Goal: Contribute content: Contribute content

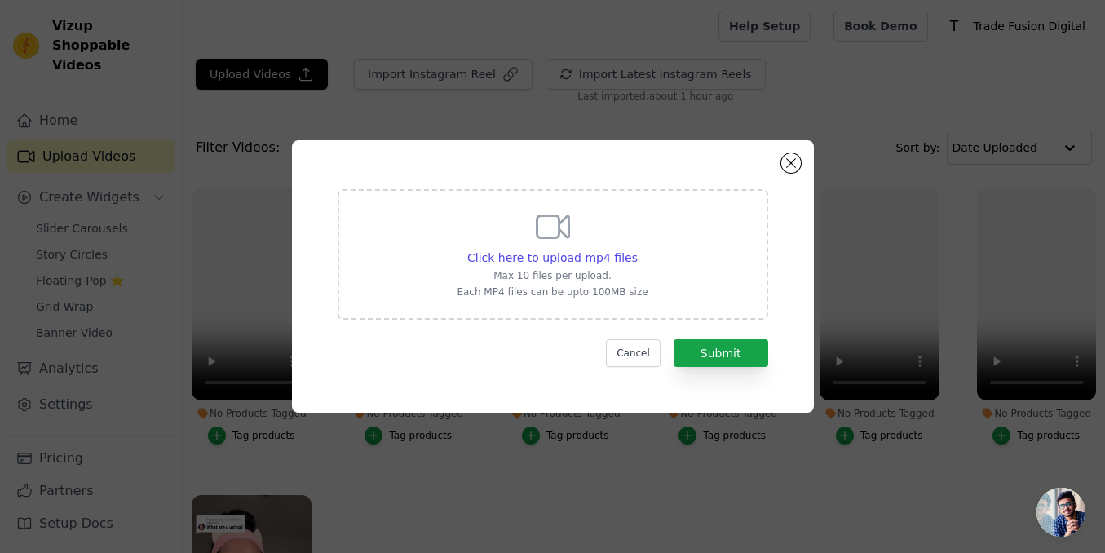
click at [565, 245] on icon at bounding box center [552, 226] width 39 height 39
click at [637, 249] on input "Click here to upload mp4 files Max 10 files per upload. Each MP4 files can be u…" at bounding box center [637, 249] width 1 height 1
type input "C:\fakepath\[DOMAIN_NAME]_1755631178300.mp4"
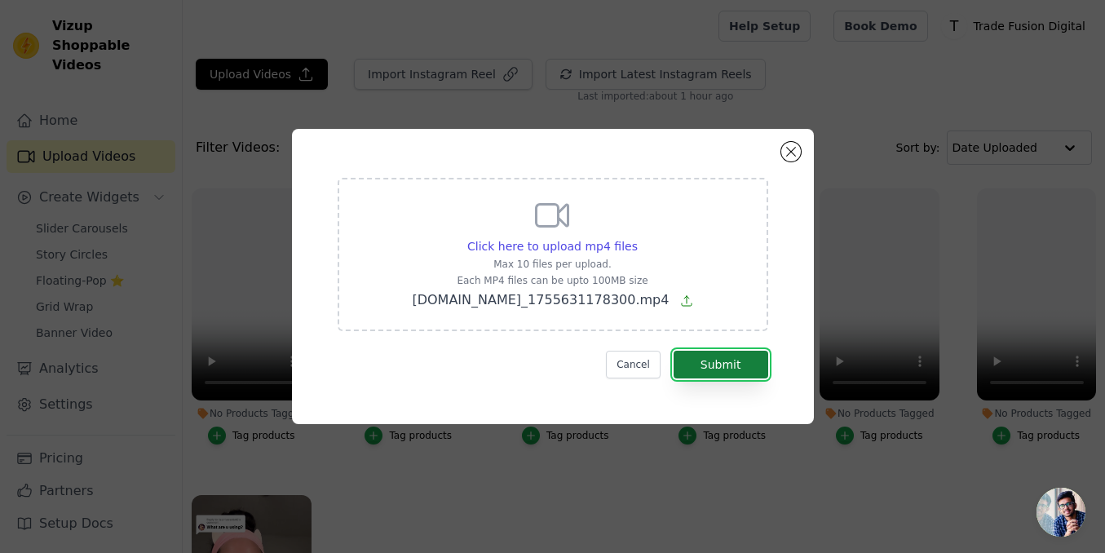
click at [733, 374] on button "Submit" at bounding box center [721, 365] width 95 height 28
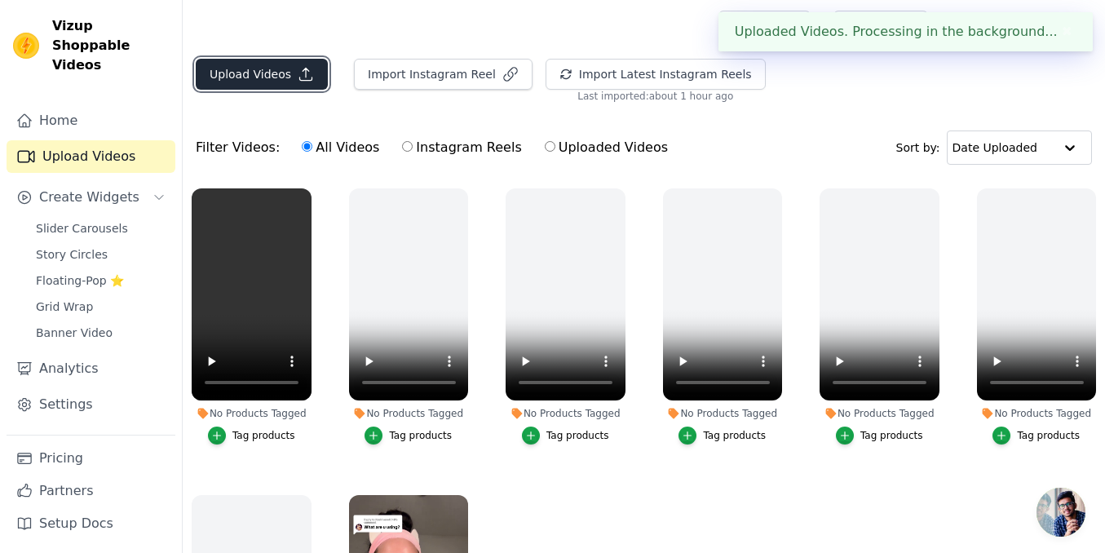
click at [271, 82] on button "Upload Videos" at bounding box center [262, 74] width 132 height 31
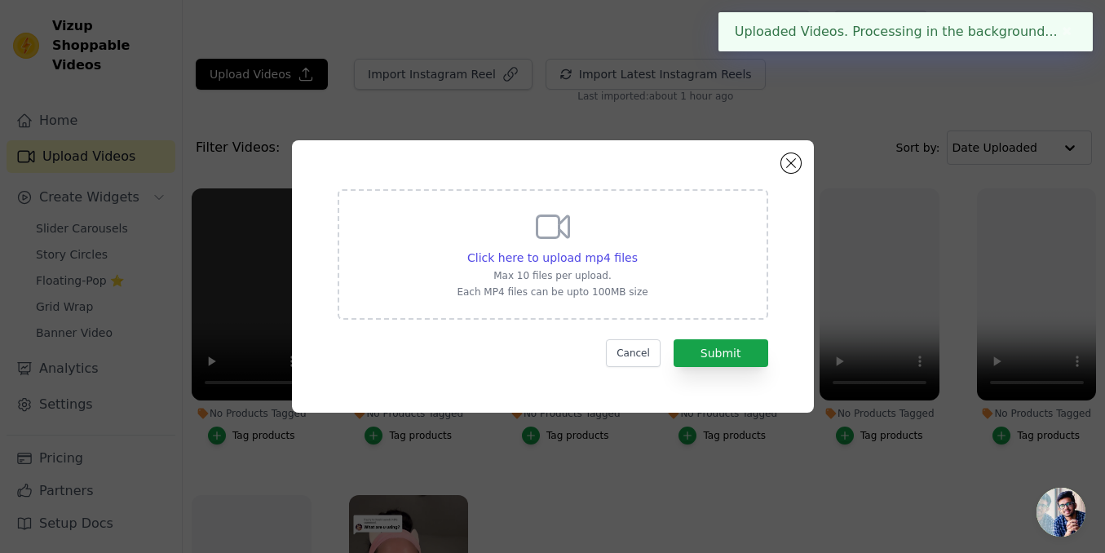
click at [590, 270] on p "Max 10 files per upload." at bounding box center [552, 275] width 191 height 13
click at [637, 250] on input "Click here to upload mp4 files Max 10 files per upload. Each MP4 files can be u…" at bounding box center [637, 249] width 1 height 1
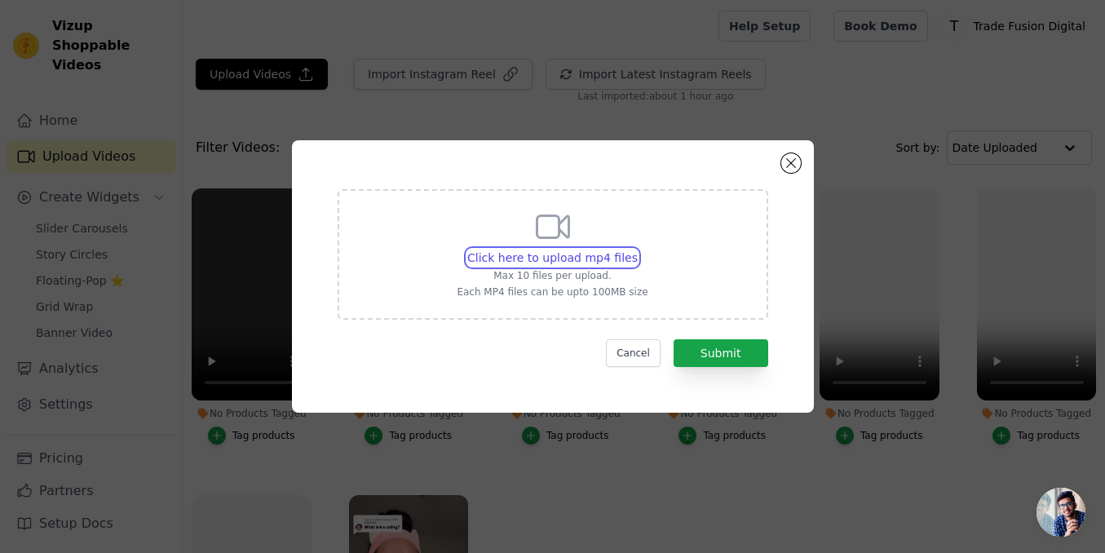
type input "C:\fakepath\ssstik.io_1755629283587.mp4"
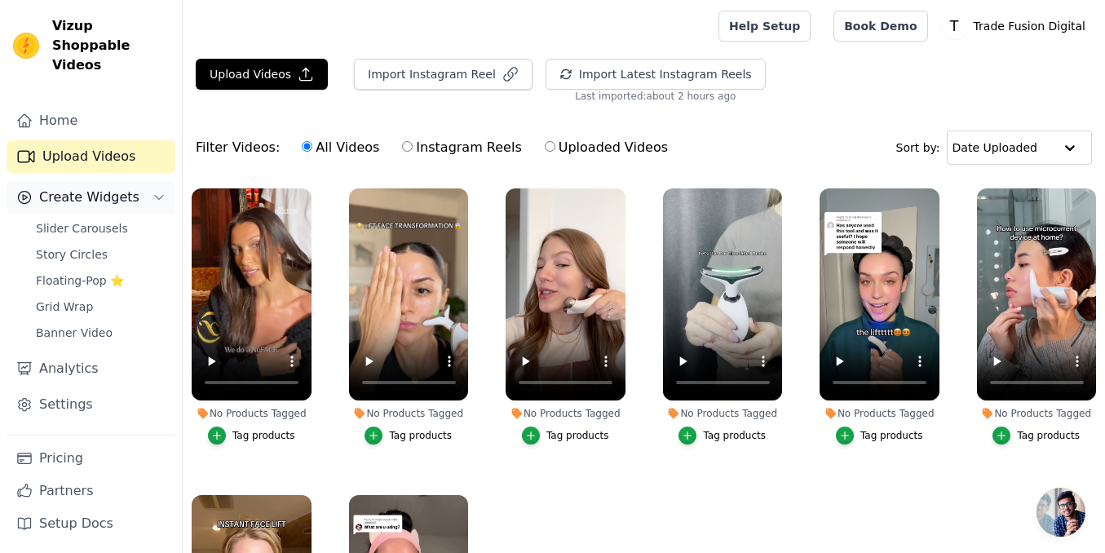
click at [134, 181] on button "Create Widgets" at bounding box center [91, 197] width 169 height 33
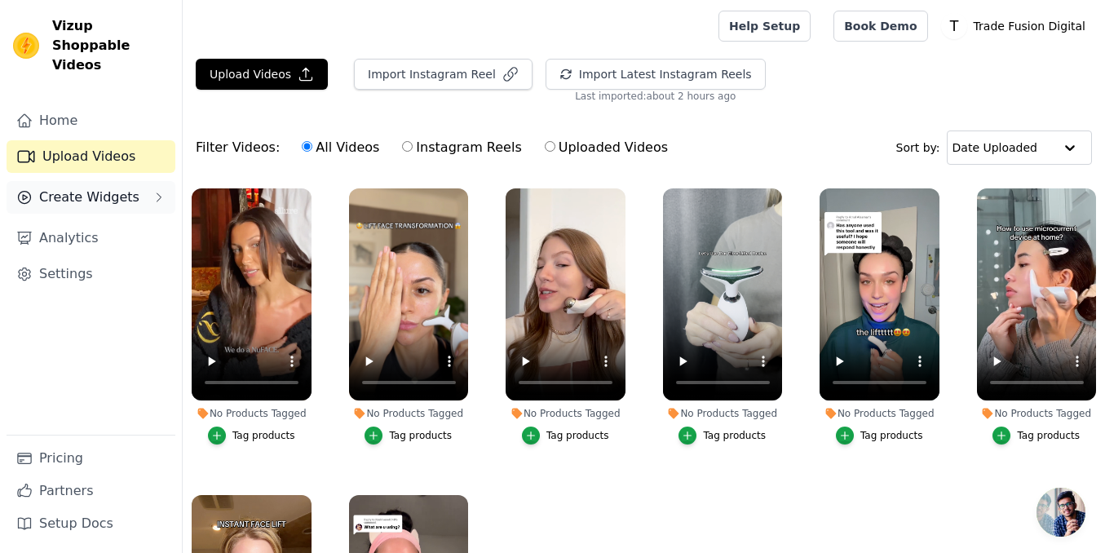
click at [134, 181] on button "Create Widgets" at bounding box center [91, 197] width 169 height 33
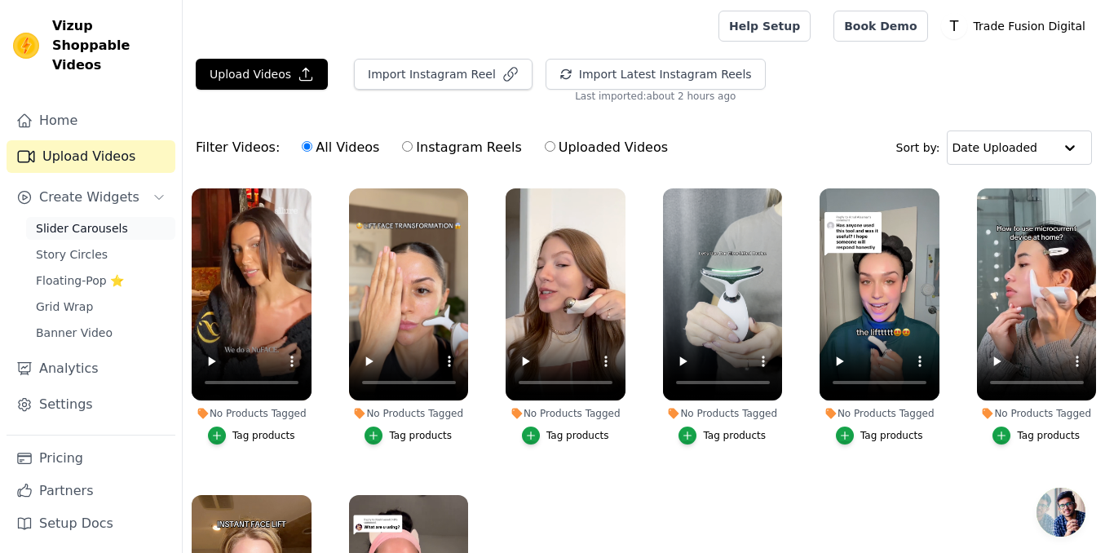
click at [86, 220] on span "Slider Carousels" at bounding box center [82, 228] width 92 height 16
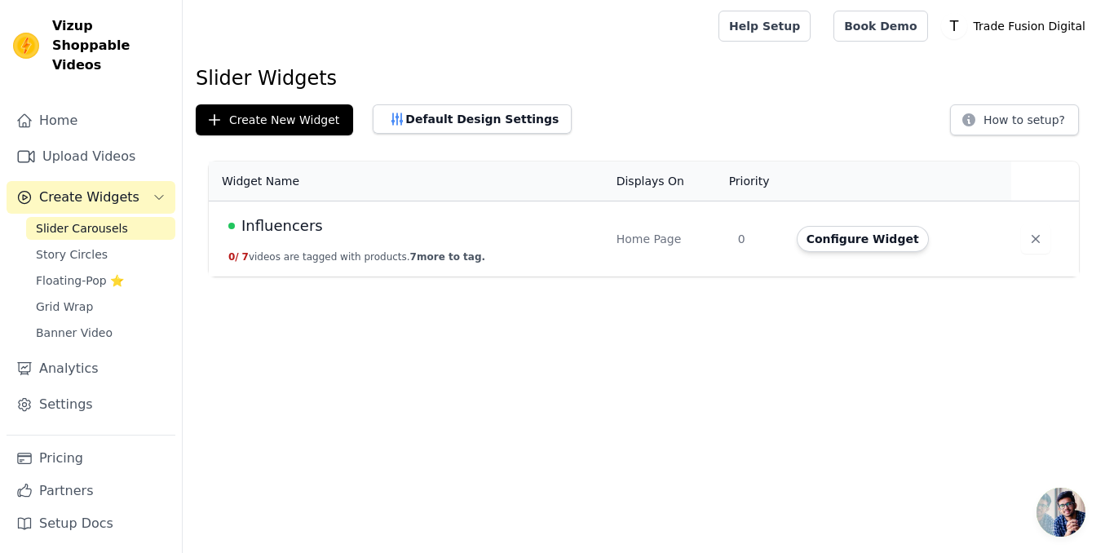
click at [476, 243] on td "Influencers 0 / 7 videos are tagged with products. 7 more to tag." at bounding box center [408, 239] width 398 height 76
click at [254, 239] on td "Influencers 0 / 7 videos are tagged with products. 7 more to tag." at bounding box center [408, 239] width 398 height 76
click at [264, 230] on span "Influencers" at bounding box center [282, 226] width 82 height 23
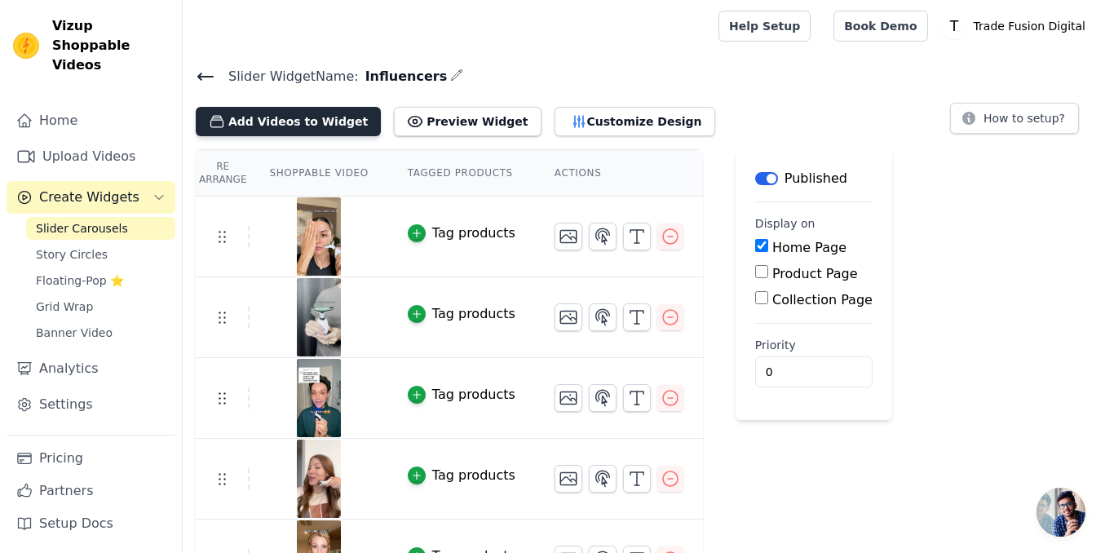
click at [281, 114] on button "Add Videos to Widget" at bounding box center [288, 121] width 185 height 29
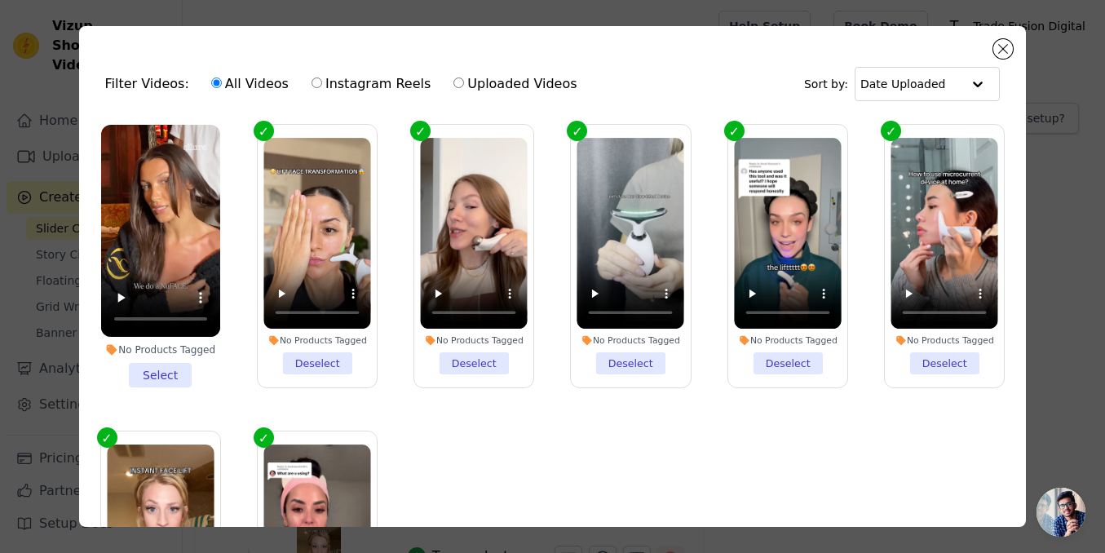
click at [164, 377] on li "No Products Tagged Select" at bounding box center [160, 256] width 119 height 263
click at [0, 0] on input "No Products Tagged Select" at bounding box center [0, 0] width 0 height 0
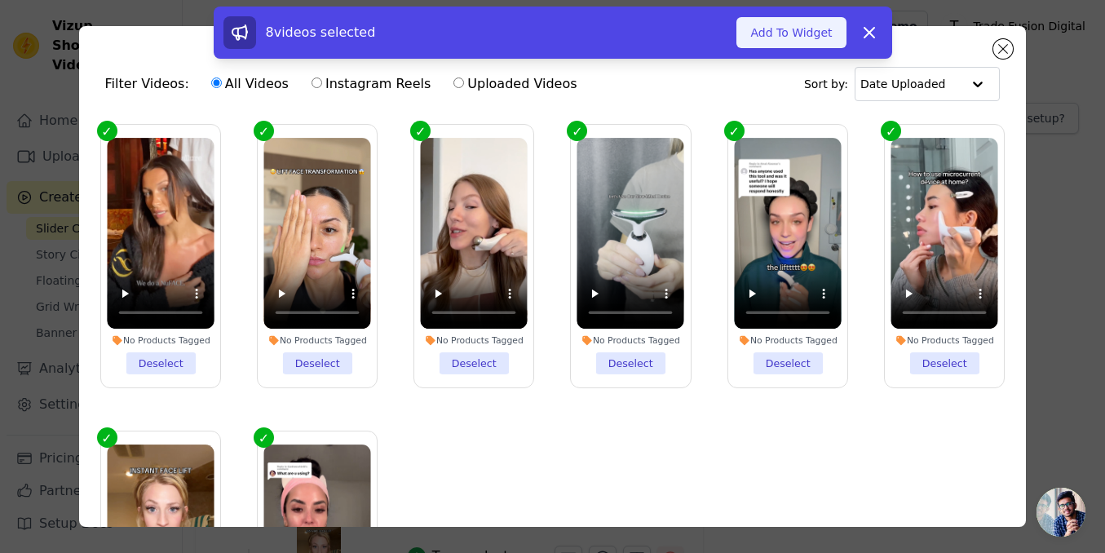
click at [793, 41] on button "Add To Widget" at bounding box center [790, 32] width 109 height 31
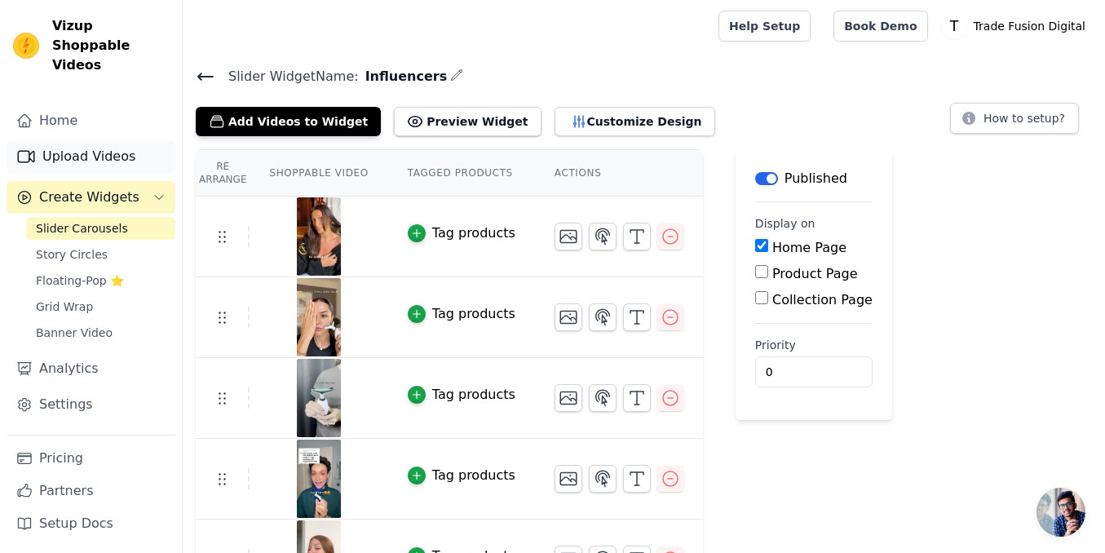
click at [86, 140] on link "Upload Videos" at bounding box center [91, 156] width 169 height 33
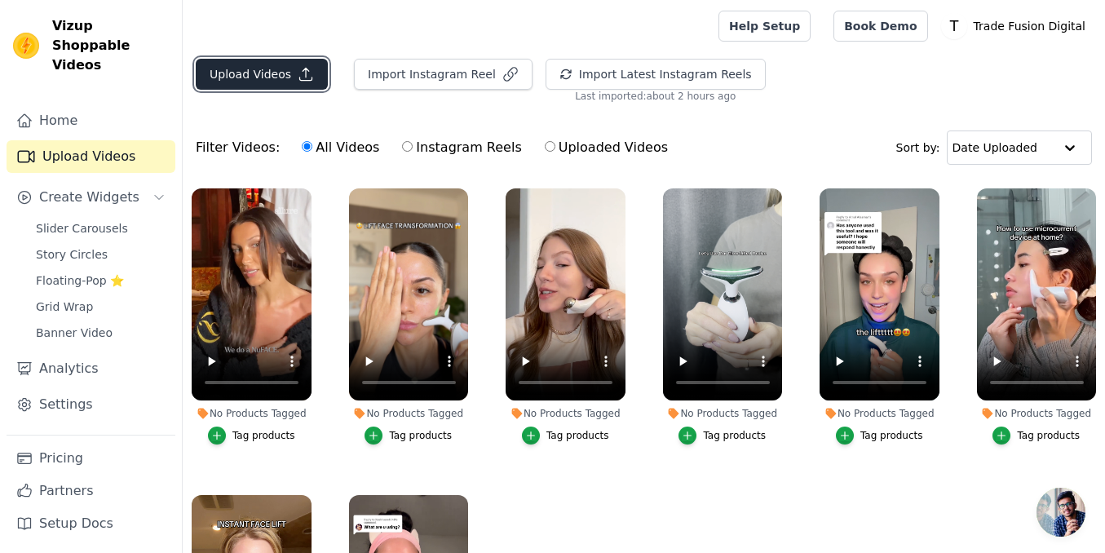
click at [298, 75] on icon "button" at bounding box center [306, 74] width 16 height 16
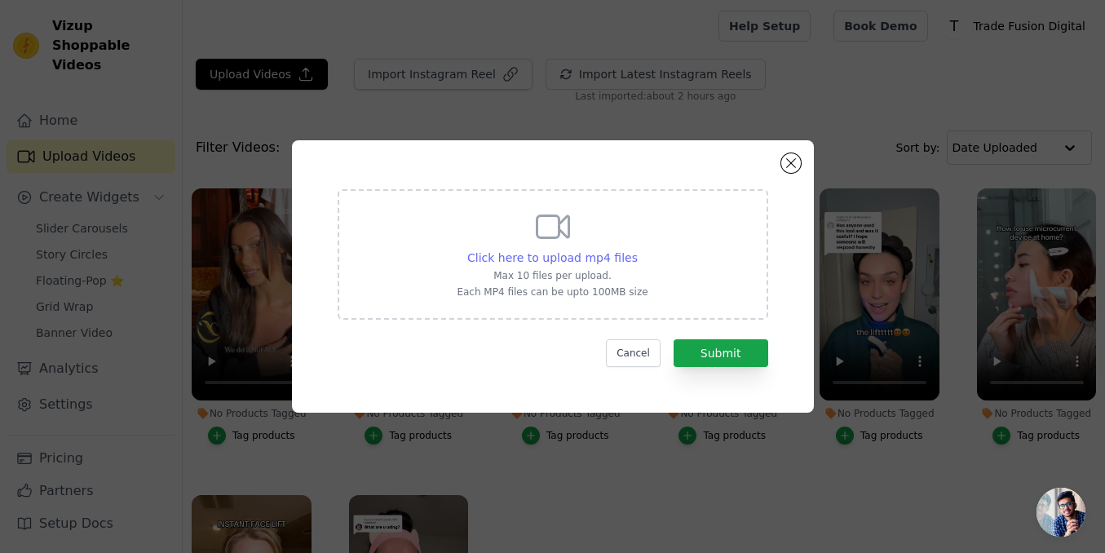
click at [555, 264] on div "Click here to upload mp4 files" at bounding box center [552, 258] width 170 height 16
click at [637, 250] on input "Click here to upload mp4 files Max 10 files per upload. Each MP4 files can be u…" at bounding box center [637, 249] width 1 height 1
type input "C:\fakepath\ssstik.io_1755632179589.mp4"
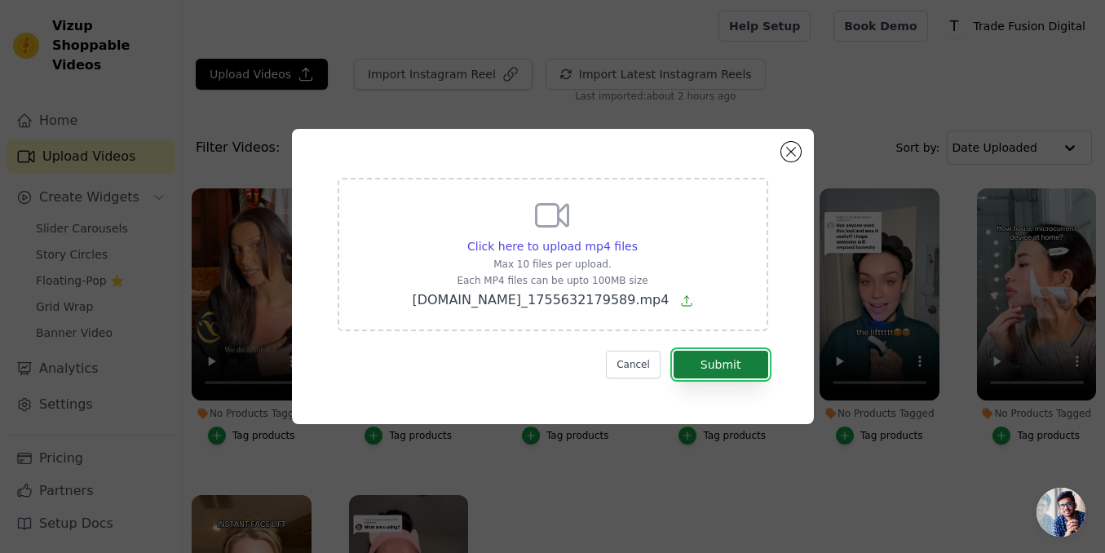
click at [731, 369] on button "Submit" at bounding box center [721, 365] width 95 height 28
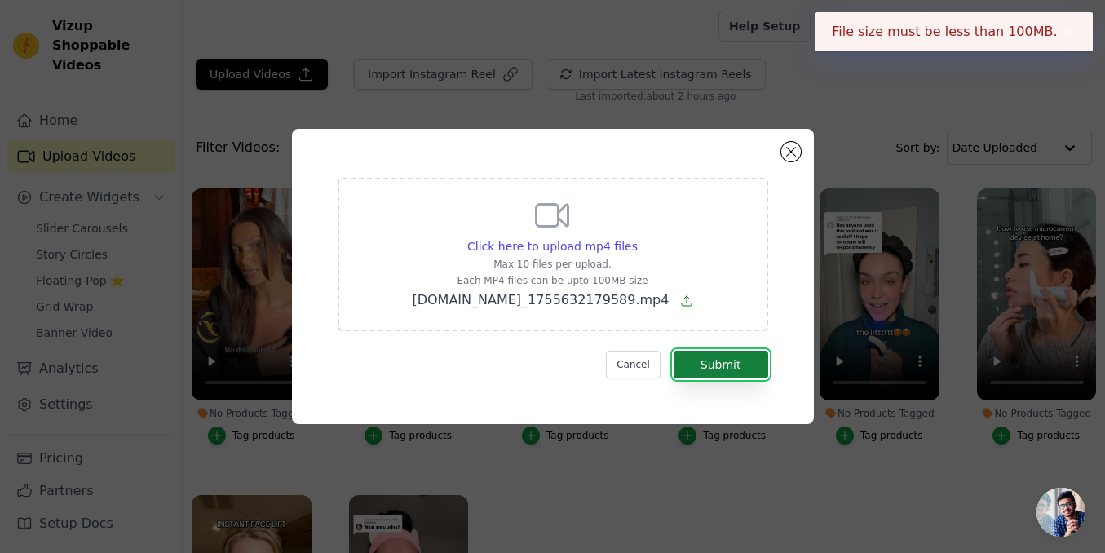
click at [736, 369] on button "Submit" at bounding box center [721, 365] width 95 height 28
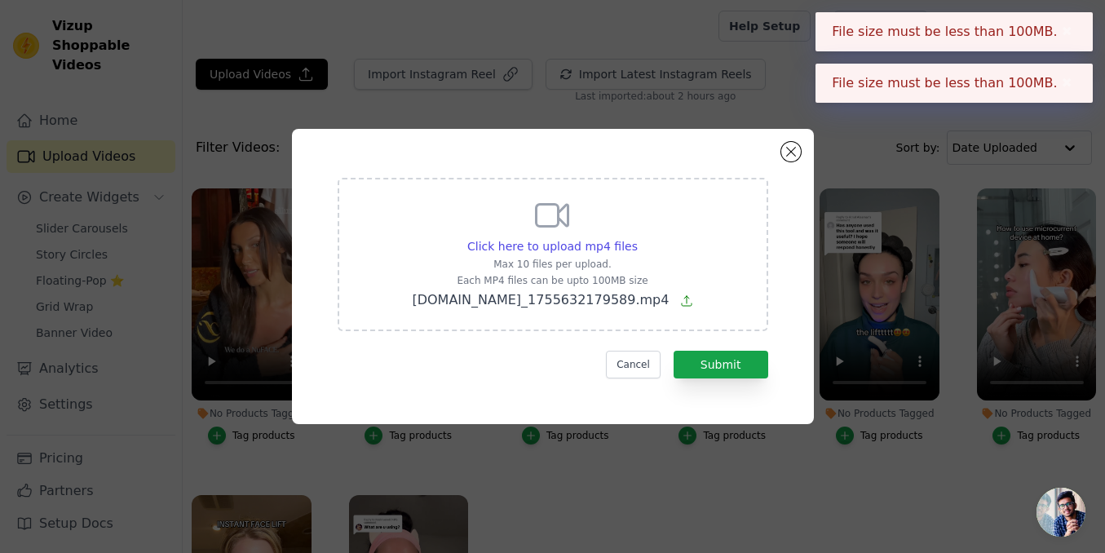
click at [1071, 31] on button "✖" at bounding box center [1067, 32] width 19 height 20
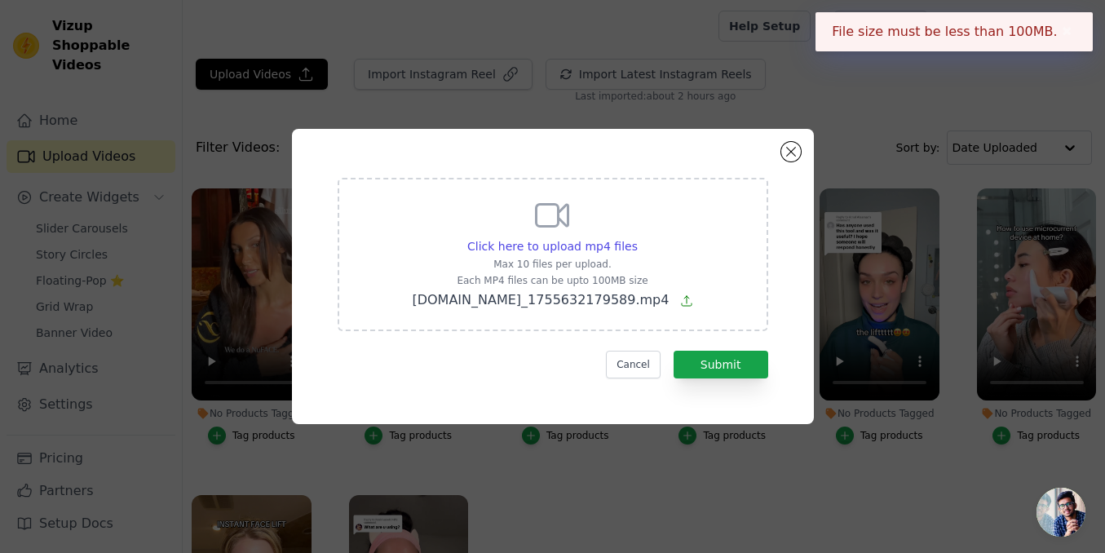
click at [1064, 32] on button "✖" at bounding box center [1067, 32] width 19 height 20
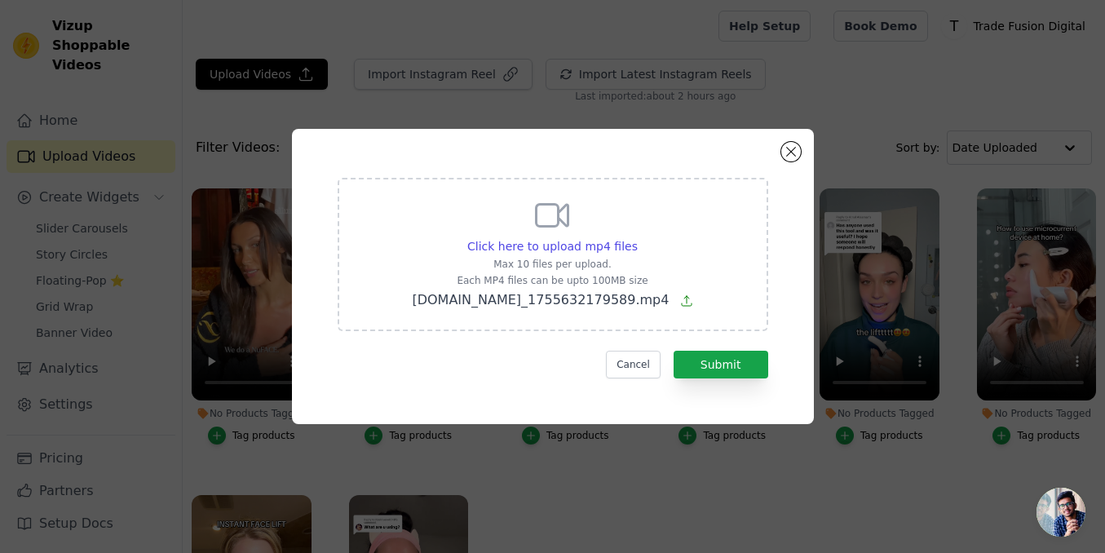
click at [714, 387] on div "Click here to upload mp4 files Max 10 files per upload. Each MP4 files can be u…" at bounding box center [552, 276] width 463 height 237
click at [720, 363] on button "Submit" at bounding box center [721, 365] width 95 height 28
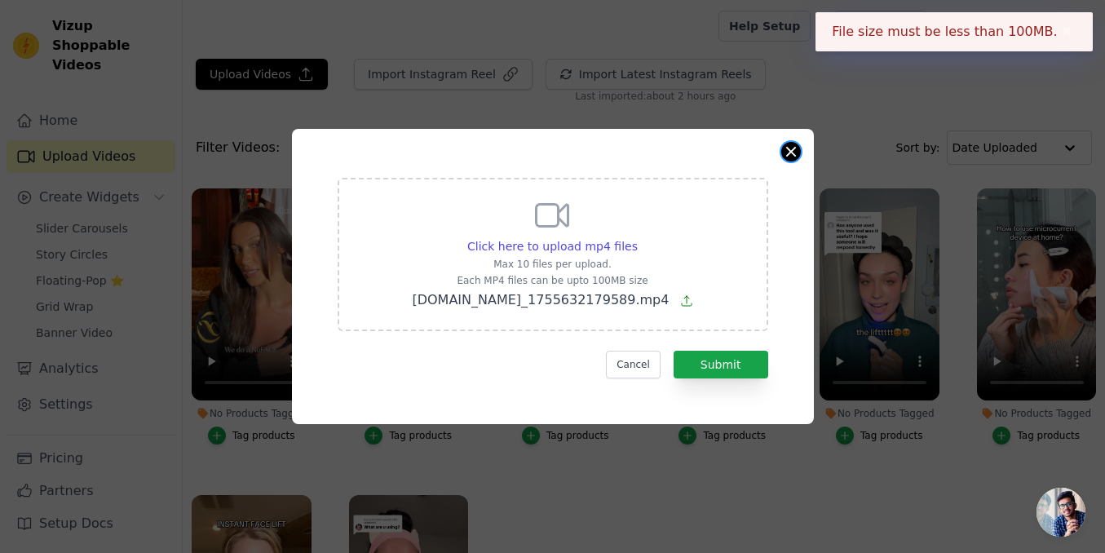
click at [786, 153] on button "Close modal" at bounding box center [791, 152] width 20 height 20
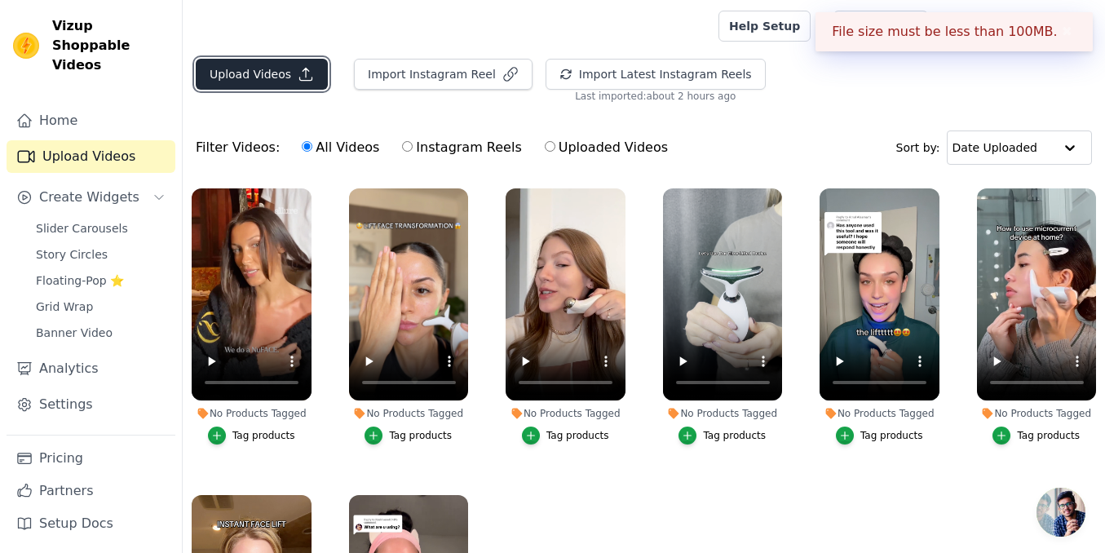
click at [270, 72] on button "Upload Videos" at bounding box center [262, 74] width 132 height 31
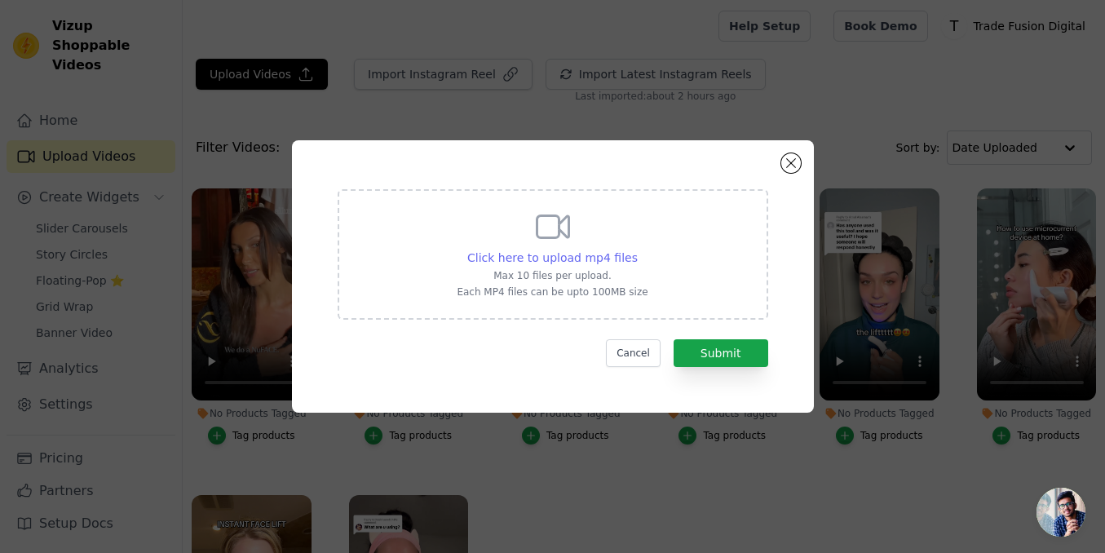
click at [578, 262] on span "Click here to upload mp4 files" at bounding box center [552, 257] width 170 height 13
click at [637, 250] on input "Click here to upload mp4 files Max 10 files per upload. Each MP4 files can be u…" at bounding box center [637, 249] width 1 height 1
type input "C:\fakepath\ssstik.io_1755632179589.mp4"
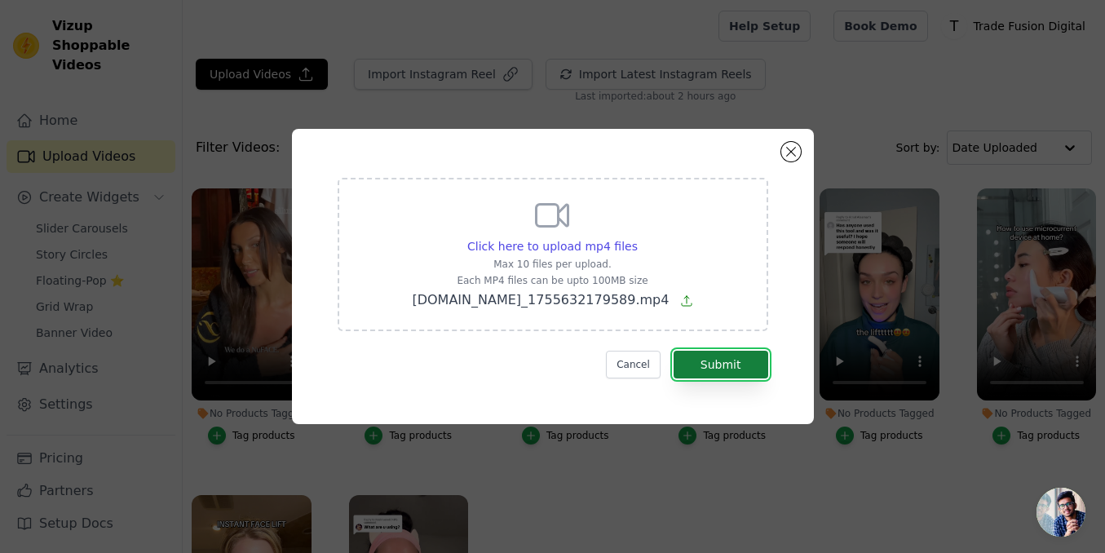
click at [729, 369] on button "Submit" at bounding box center [721, 365] width 95 height 28
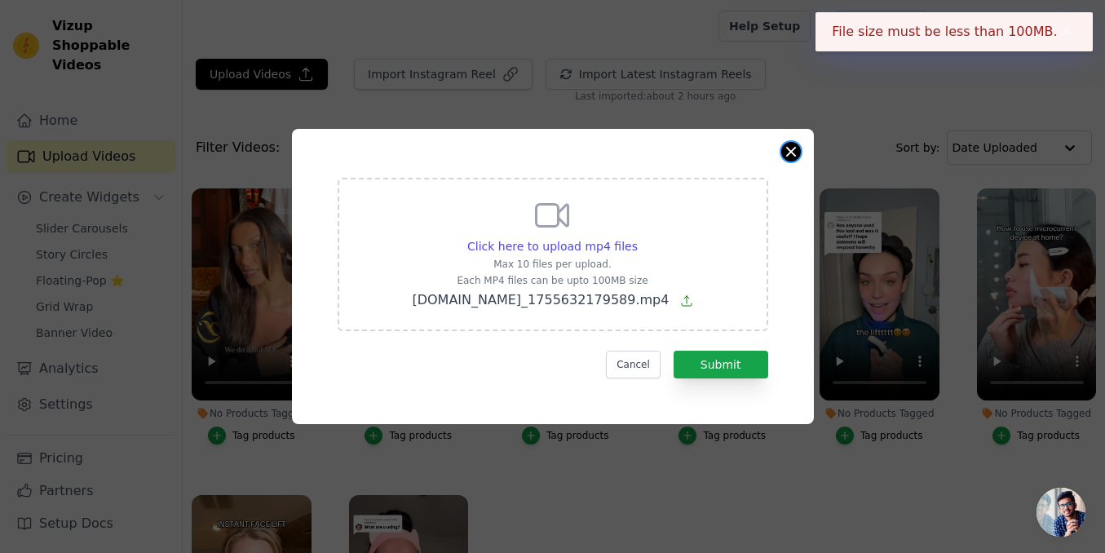
click at [795, 147] on button "Close modal" at bounding box center [791, 152] width 20 height 20
